Goal: Information Seeking & Learning: Check status

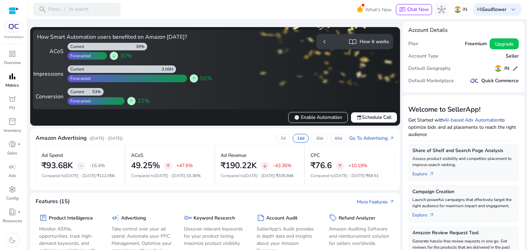
click at [13, 77] on span "bar_chart" at bounding box center [12, 76] width 8 height 8
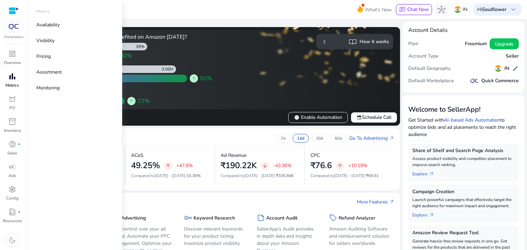
click at [13, 77] on span "bar_chart" at bounding box center [12, 76] width 8 height 8
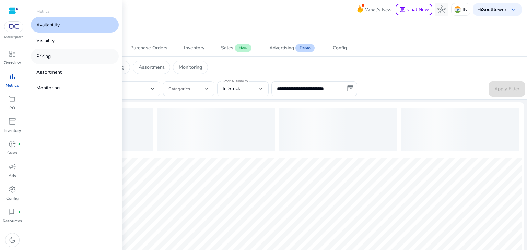
click at [58, 54] on link "Pricing" at bounding box center [75, 56] width 88 height 15
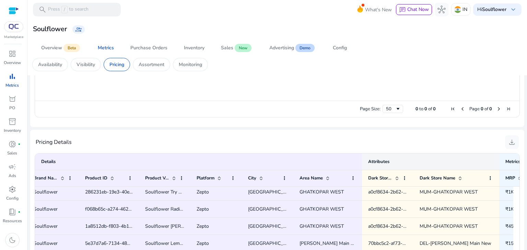
scroll to position [372, 0]
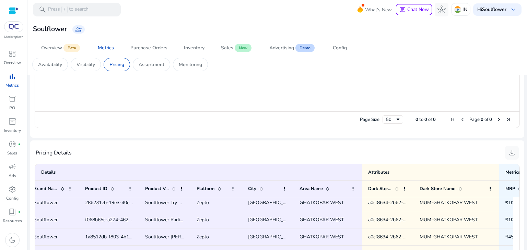
click at [451, 140] on div "Summary Avg. MRP ₹507 Avg. Sales Price ₹330 Avg. Discount 31% Avg. MRP ₹688 Avg…" at bounding box center [277, 23] width 494 height 628
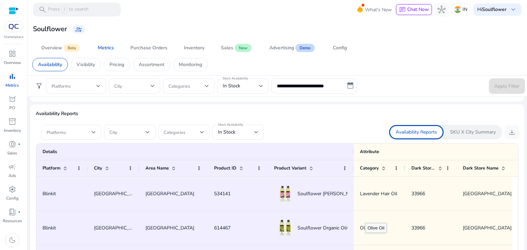
scroll to position [395, 0]
click at [508, 133] on span "download" at bounding box center [512, 132] width 8 height 8
drag, startPoint x: 516, startPoint y: 26, endPoint x: 305, endPoint y: 134, distance: 237.2
click at [320, 122] on div at bounding box center [277, 121] width 483 height 5
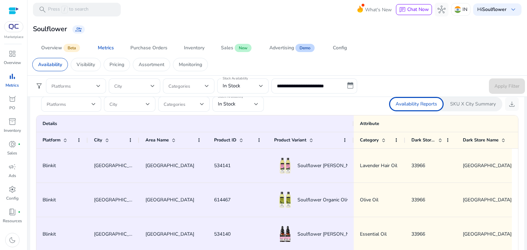
scroll to position [362, 0]
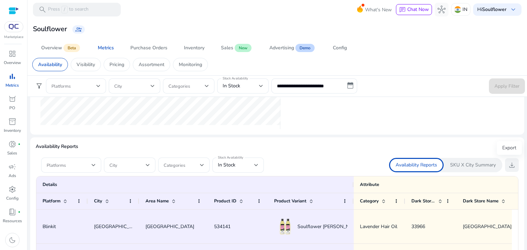
click at [510, 165] on span "download" at bounding box center [512, 165] width 8 height 8
